Goal: Find specific page/section: Find specific page/section

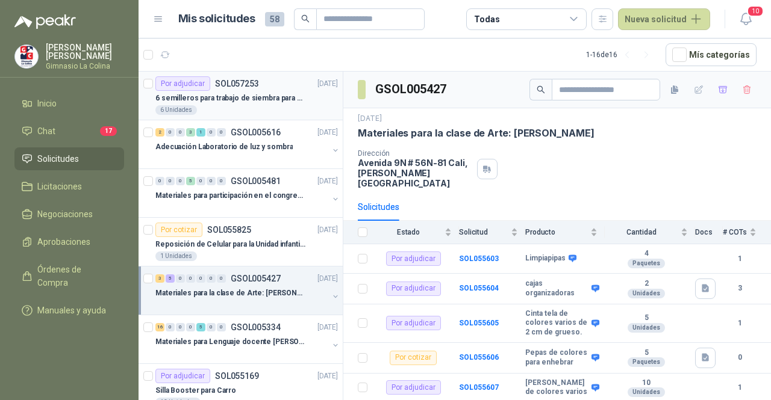
click at [247, 94] on p "6 semilleros para trabajo de siembra para estudiantes en la granja" at bounding box center [230, 98] width 150 height 11
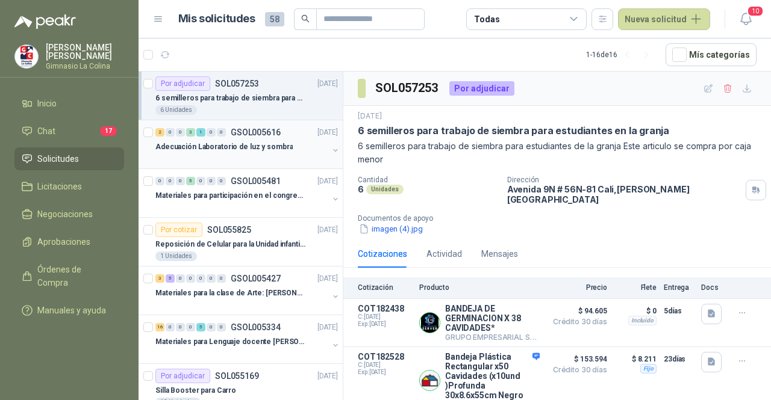
click at [291, 158] on div at bounding box center [241, 159] width 173 height 10
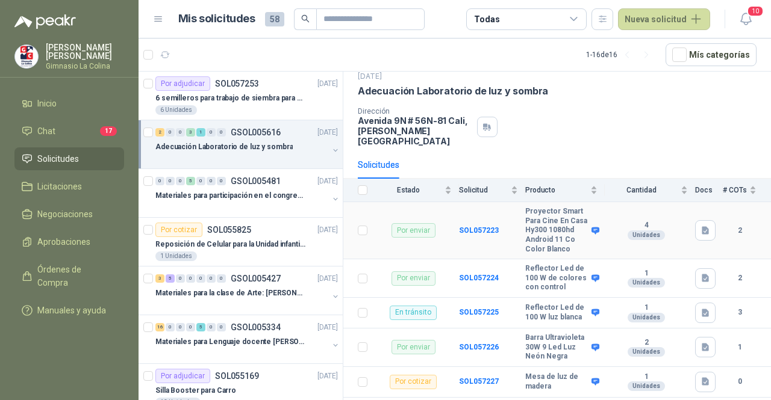
scroll to position [60, 0]
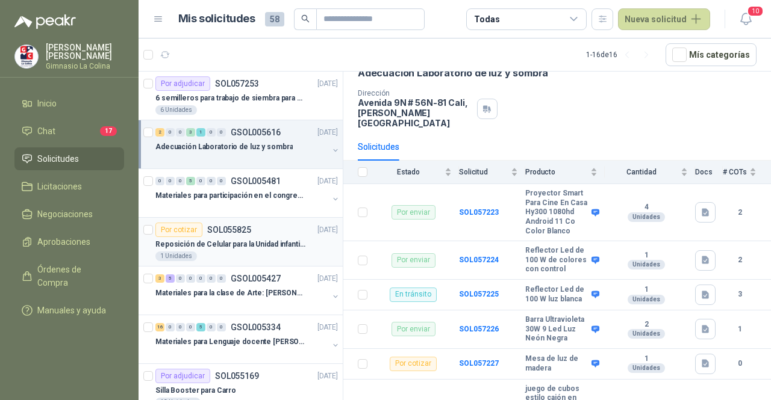
click at [244, 252] on div "1 Unidades" at bounding box center [246, 257] width 182 height 10
